Goal: Task Accomplishment & Management: Manage account settings

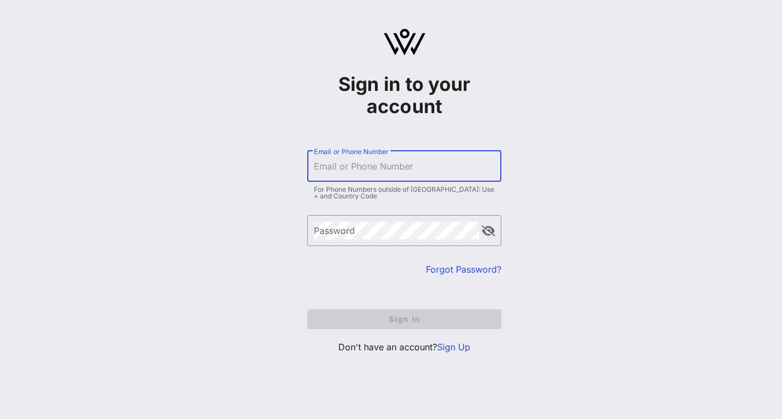
type input "[EMAIL_ADDRESS][DOMAIN_NAME]"
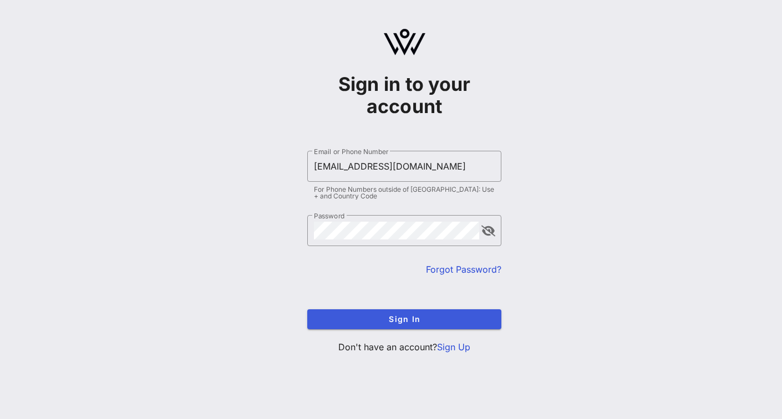
click at [412, 315] on span "Sign In" at bounding box center [404, 319] width 176 height 9
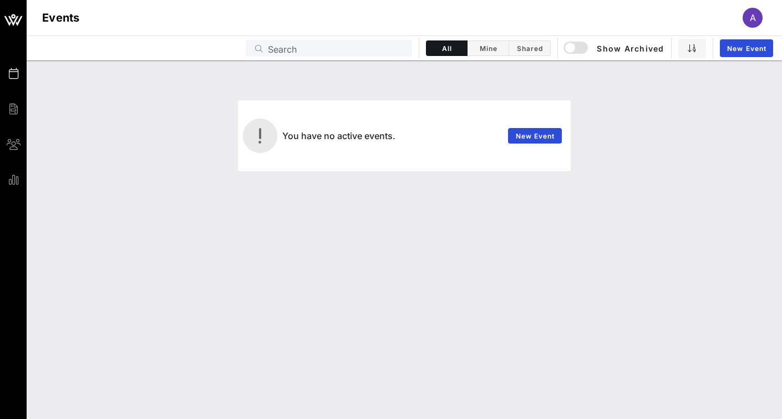
click at [751, 18] on span "A" at bounding box center [753, 17] width 6 height 11
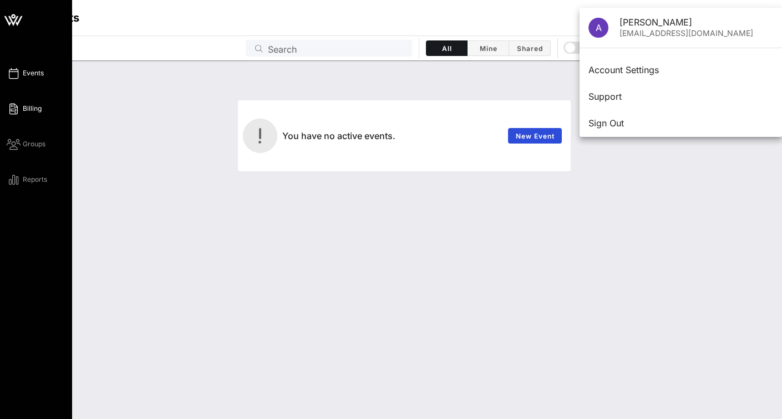
click at [33, 110] on span "Billing" at bounding box center [32, 109] width 19 height 10
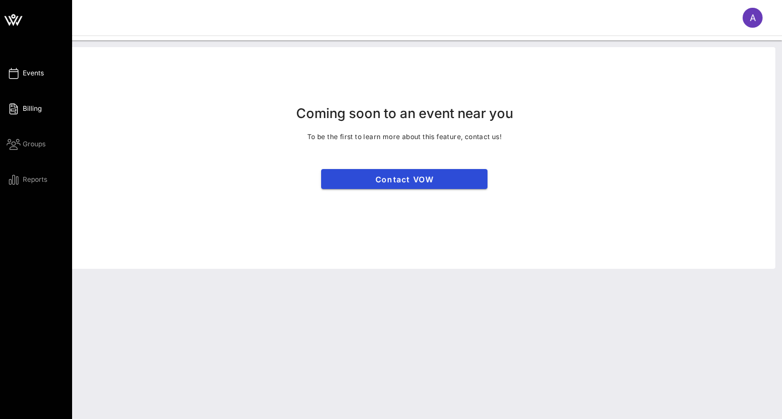
click at [22, 73] on link "Events" at bounding box center [25, 73] width 37 height 13
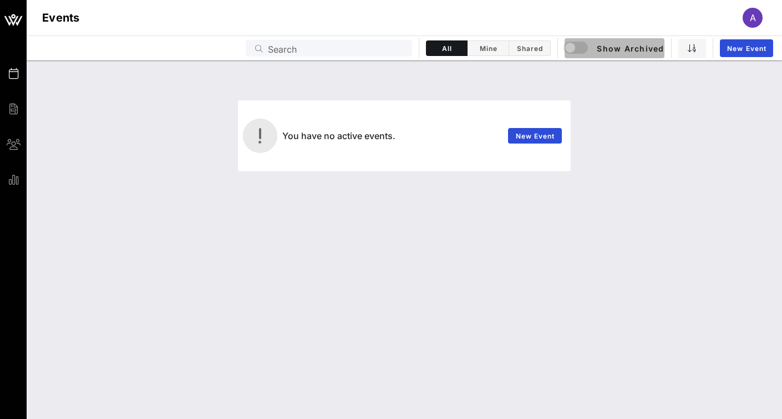
click at [623, 51] on span "Show Archived" at bounding box center [614, 48] width 99 height 13
click at [747, 19] on div "A" at bounding box center [753, 18] width 20 height 20
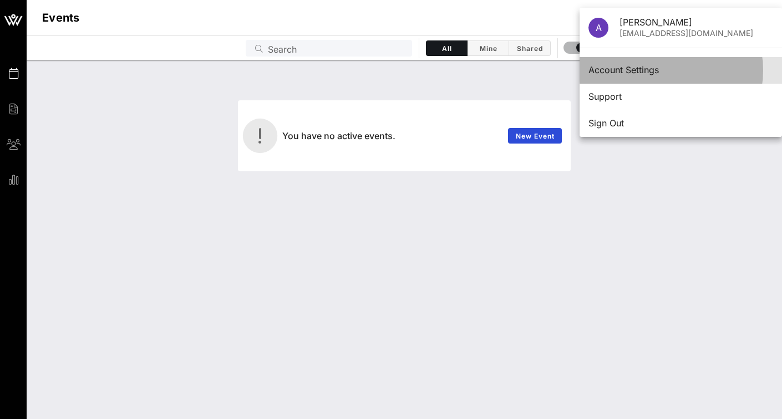
click at [620, 72] on div "Account Settings" at bounding box center [681, 70] width 185 height 11
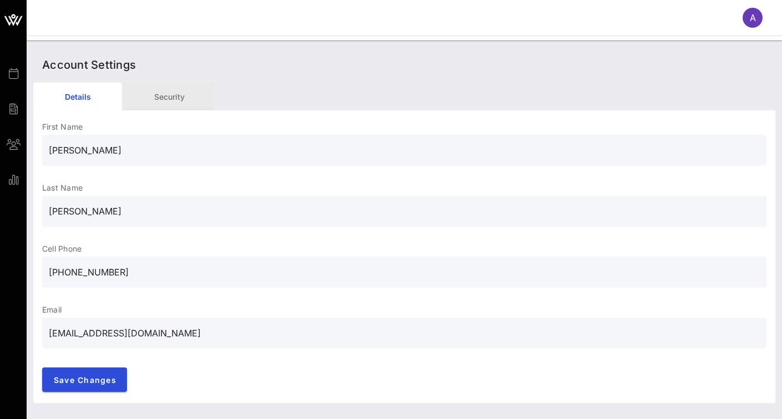
click at [170, 103] on div "Security" at bounding box center [169, 97] width 89 height 28
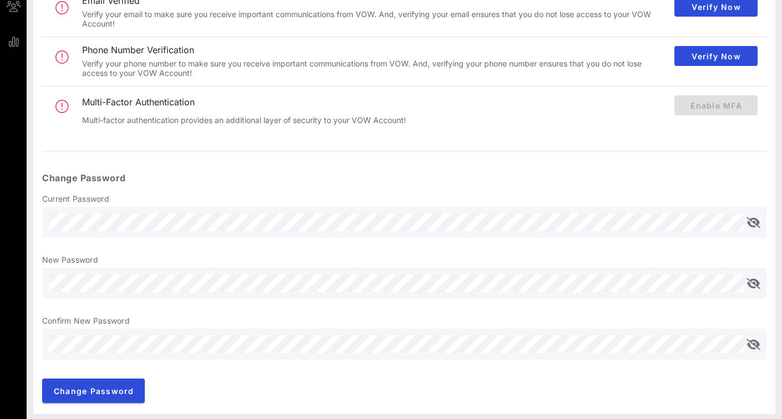
scroll to position [140, 0]
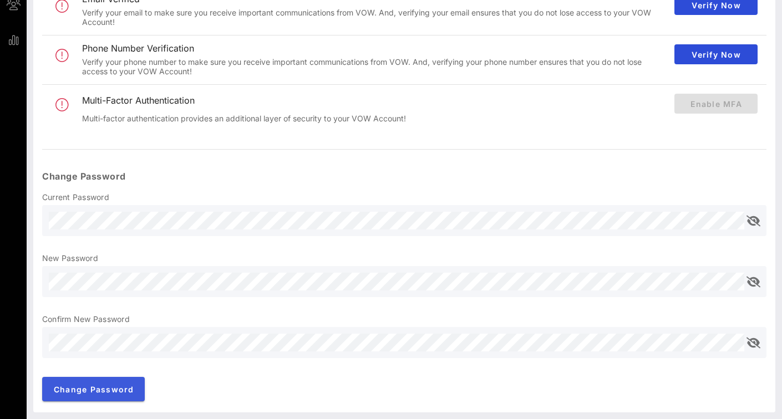
click at [112, 393] on span "Change Password" at bounding box center [93, 389] width 81 height 9
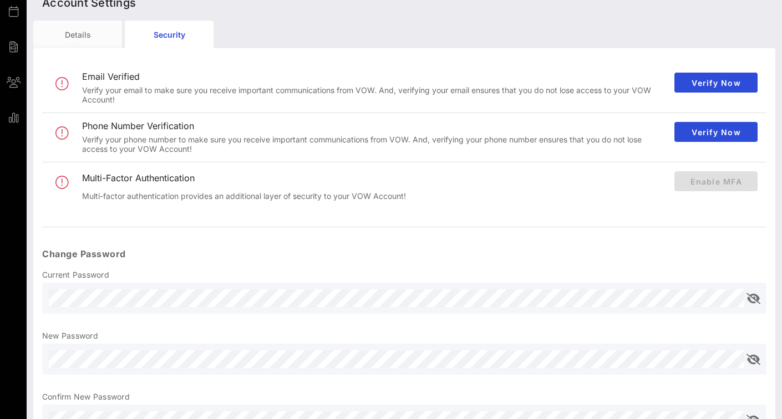
scroll to position [0, 0]
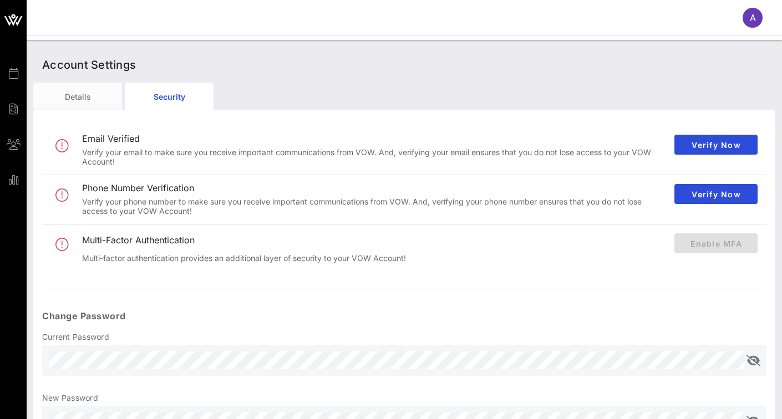
click at [746, 22] on div "A" at bounding box center [753, 18] width 20 height 20
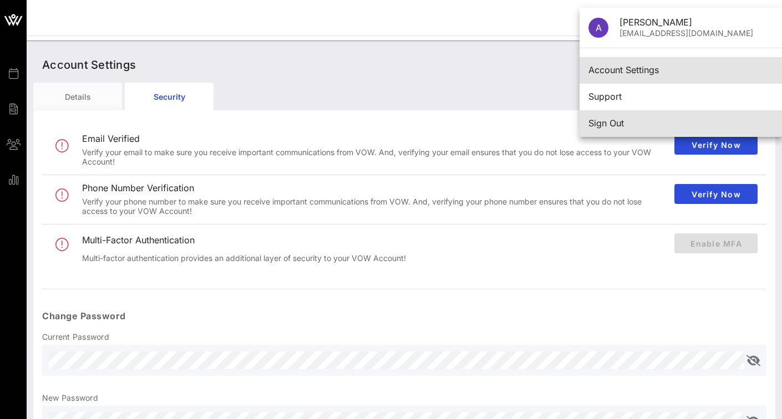
click at [615, 120] on div "Sign Out" at bounding box center [681, 123] width 185 height 11
